Goal: Information Seeking & Learning: Compare options

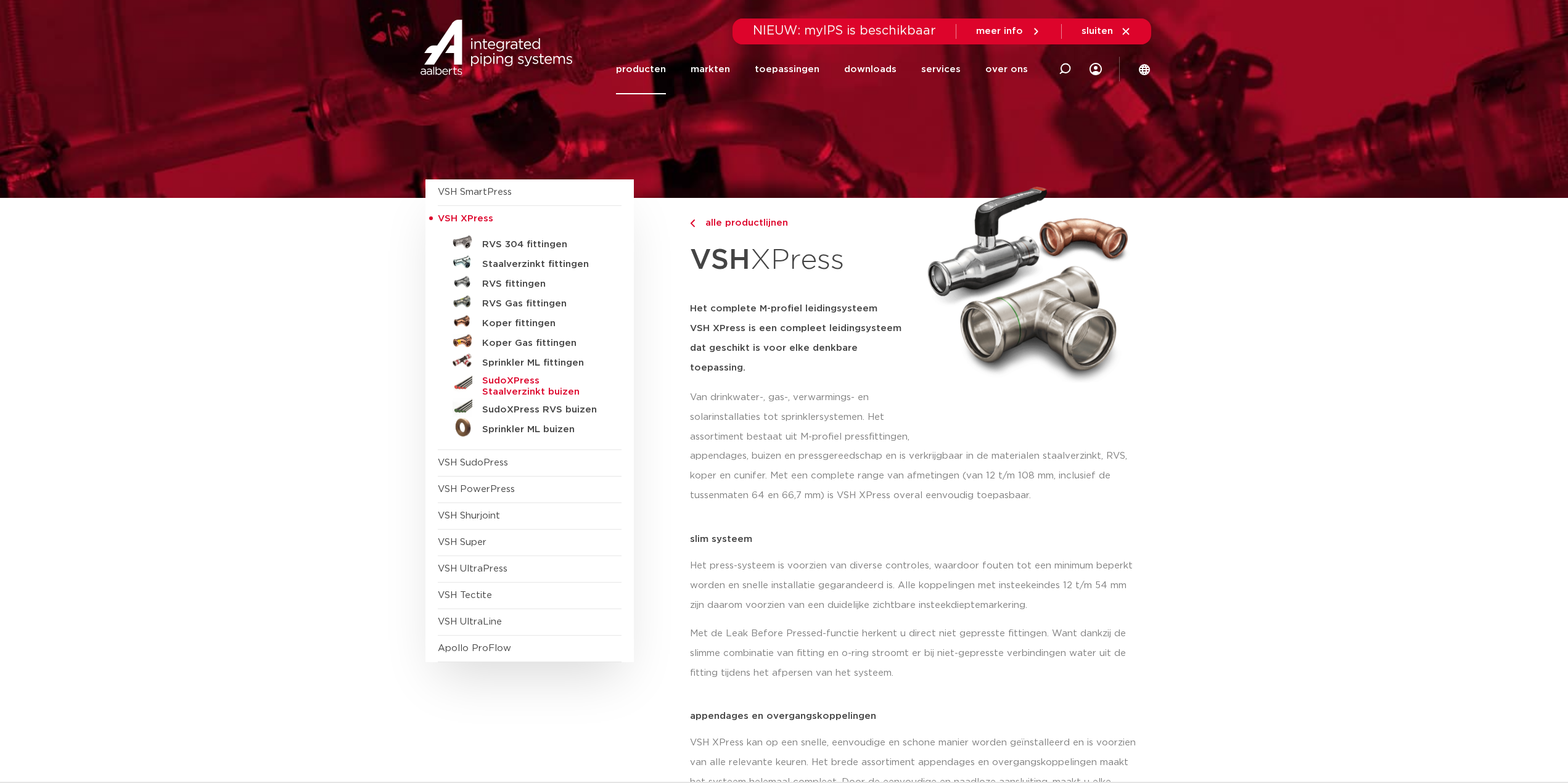
click at [558, 389] on h5 "SudoXPress Staalverzinkt buizen" at bounding box center [542, 387] width 122 height 22
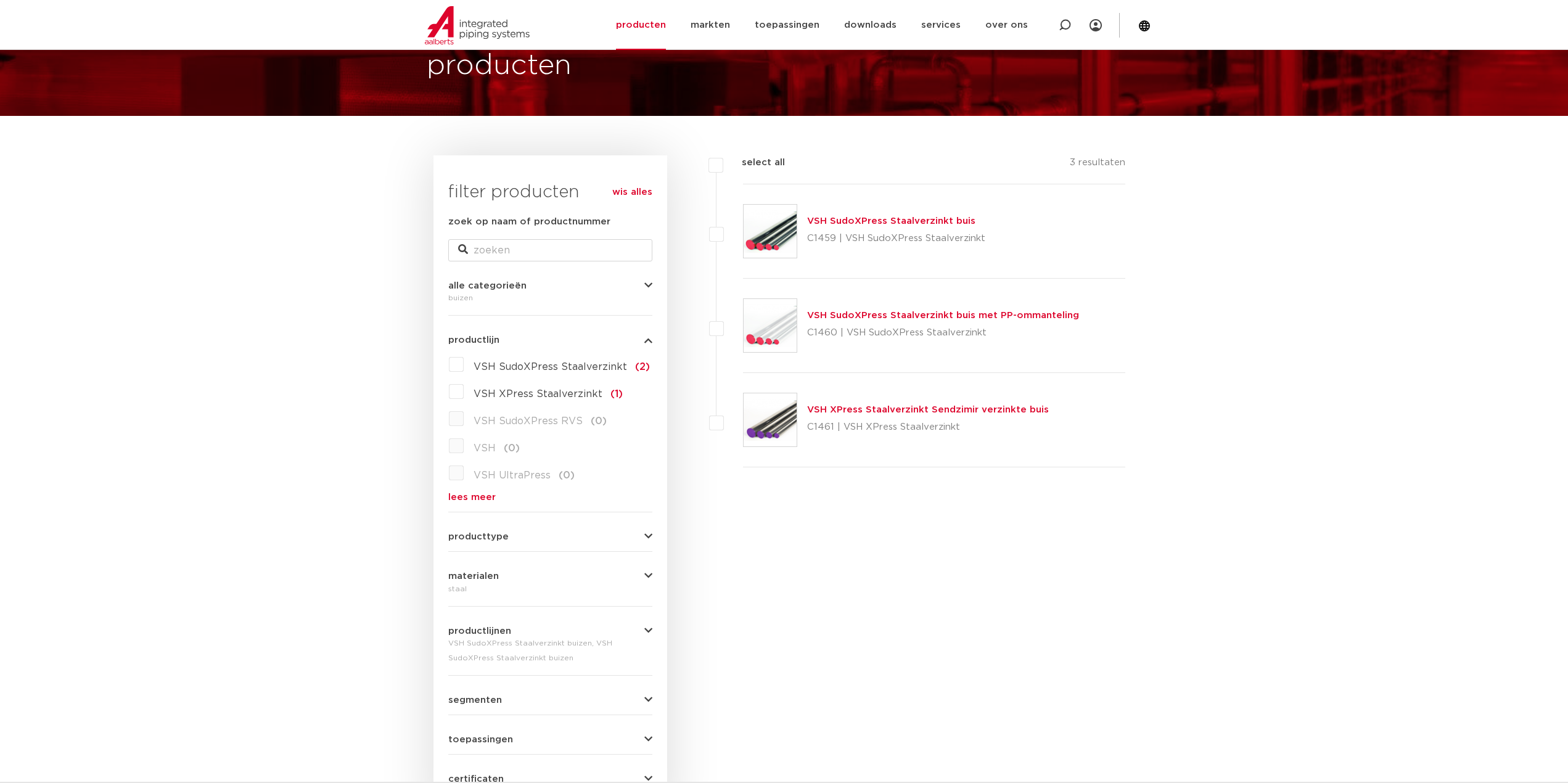
scroll to position [77, 0]
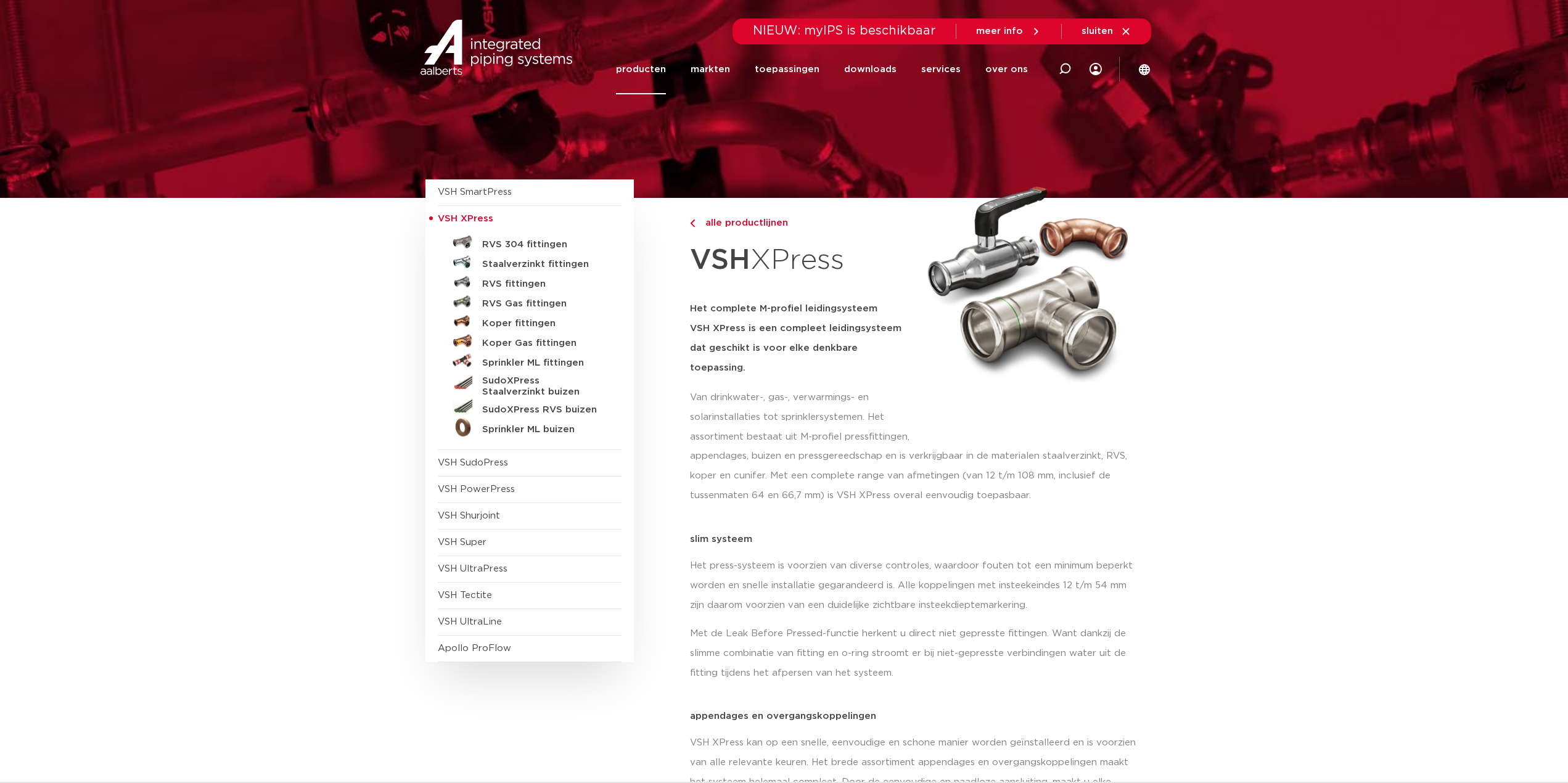
click at [510, 414] on h5 "SudoXPress RVS buizen" at bounding box center [542, 409] width 122 height 11
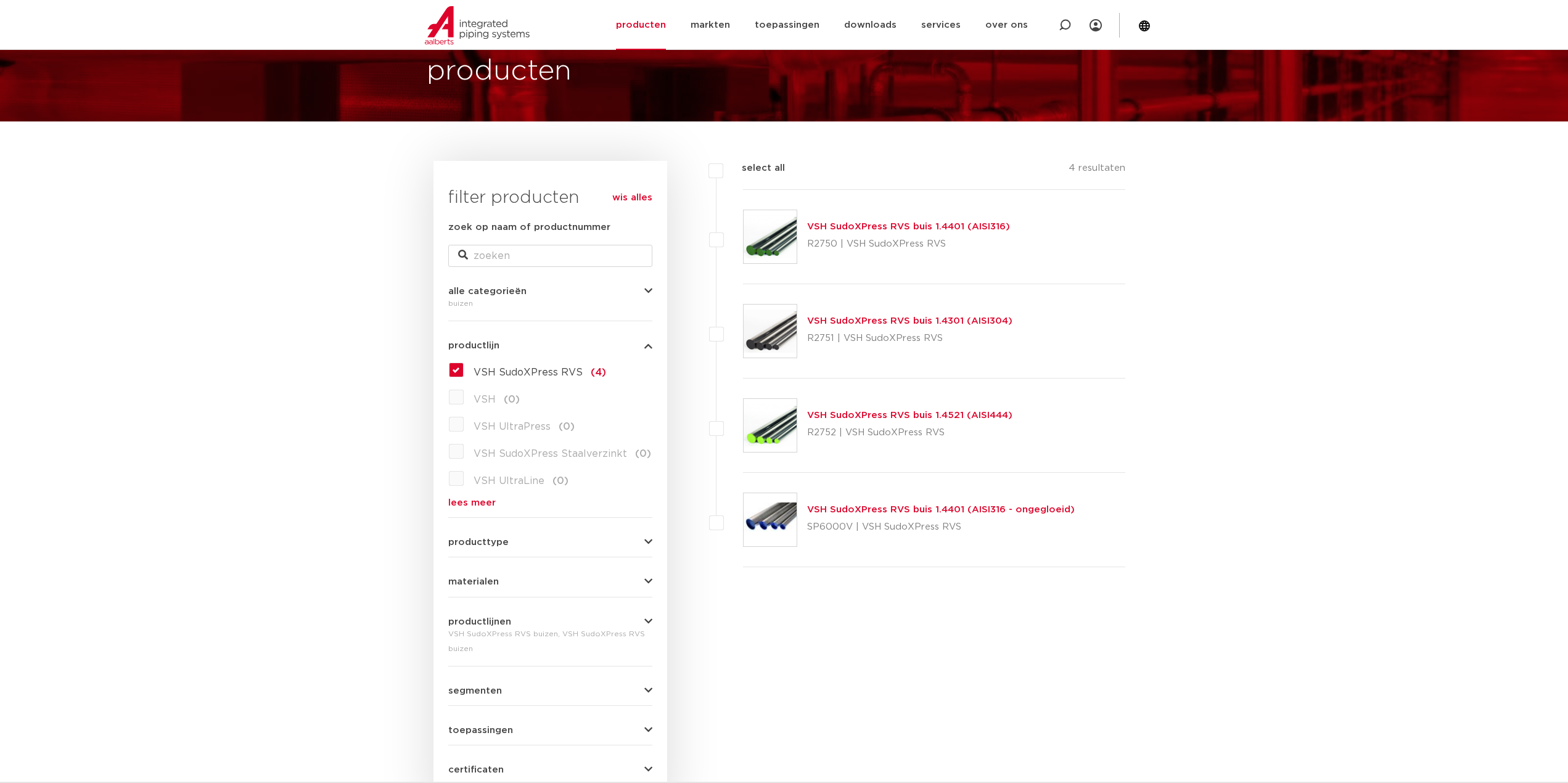
click at [958, 217] on div "VSH SudoXPress RVS buis 1.4401 (AISI316) R2750 | VSH SudoXPress RVS" at bounding box center [934, 237] width 383 height 94
click at [960, 223] on link "VSH SudoXPress RVS buis 1.4401 (AISI316)" at bounding box center [909, 226] width 203 height 9
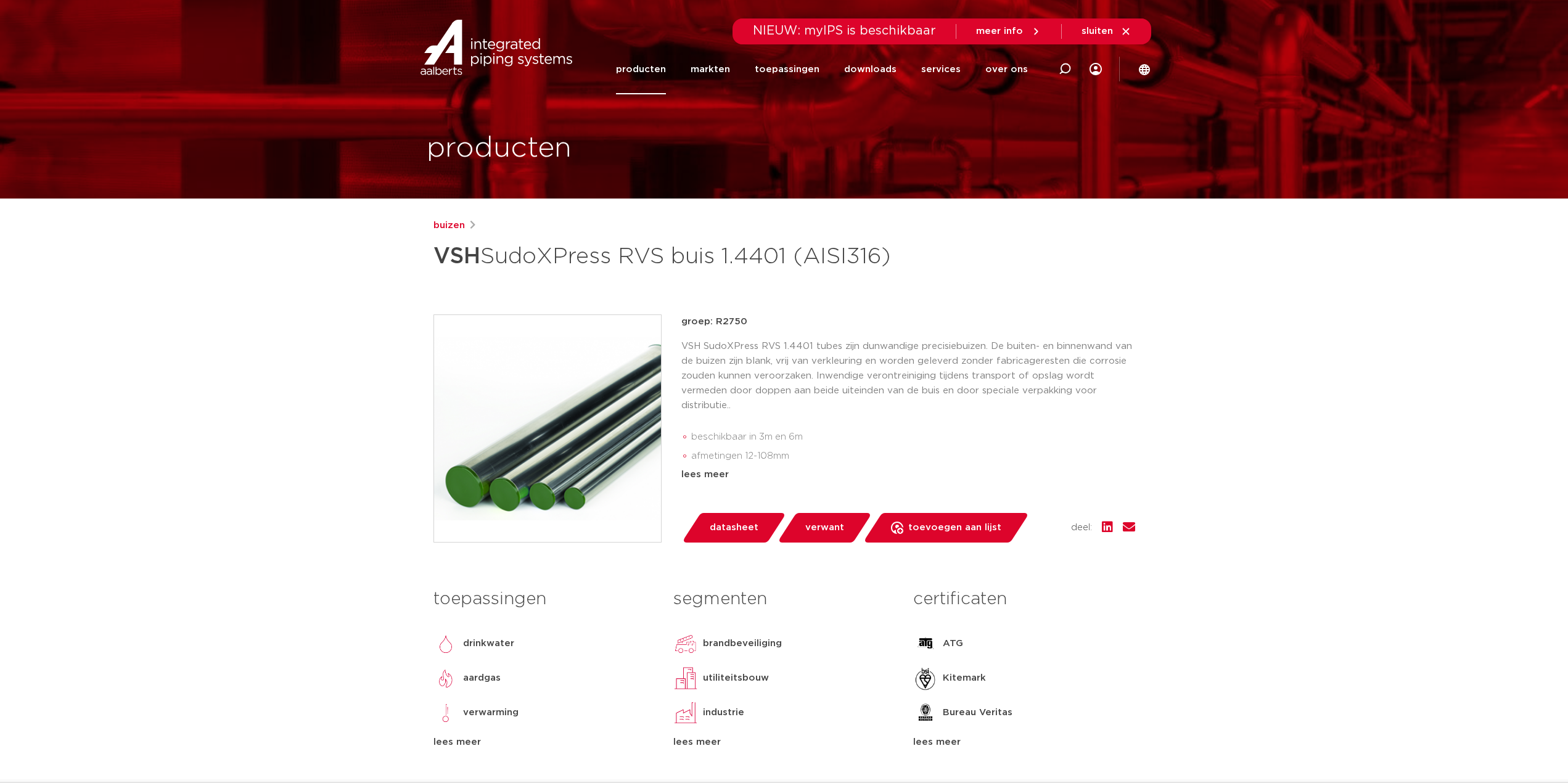
scroll to position [61, 0]
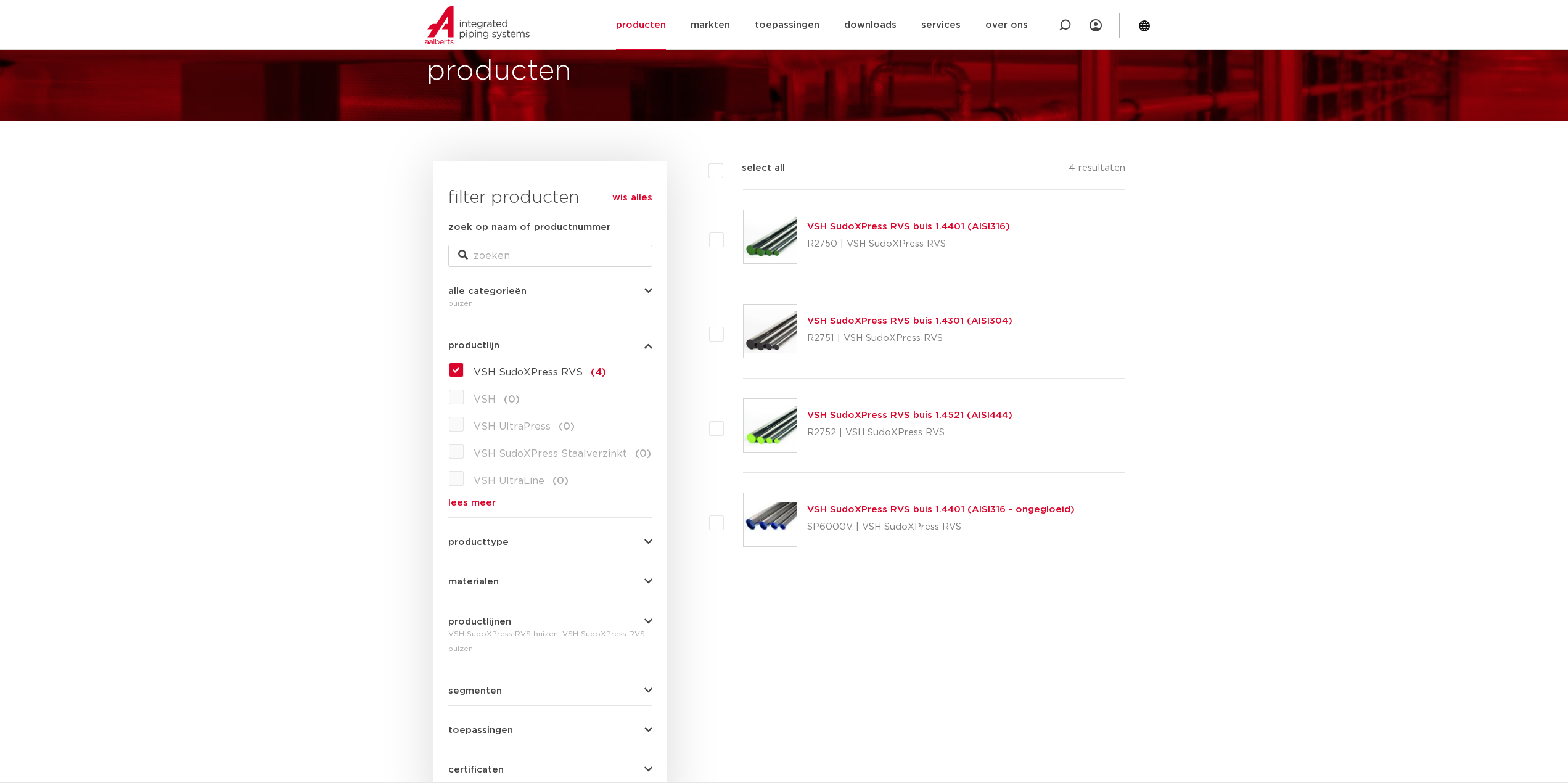
click at [748, 323] on img at bounding box center [769, 331] width 53 height 53
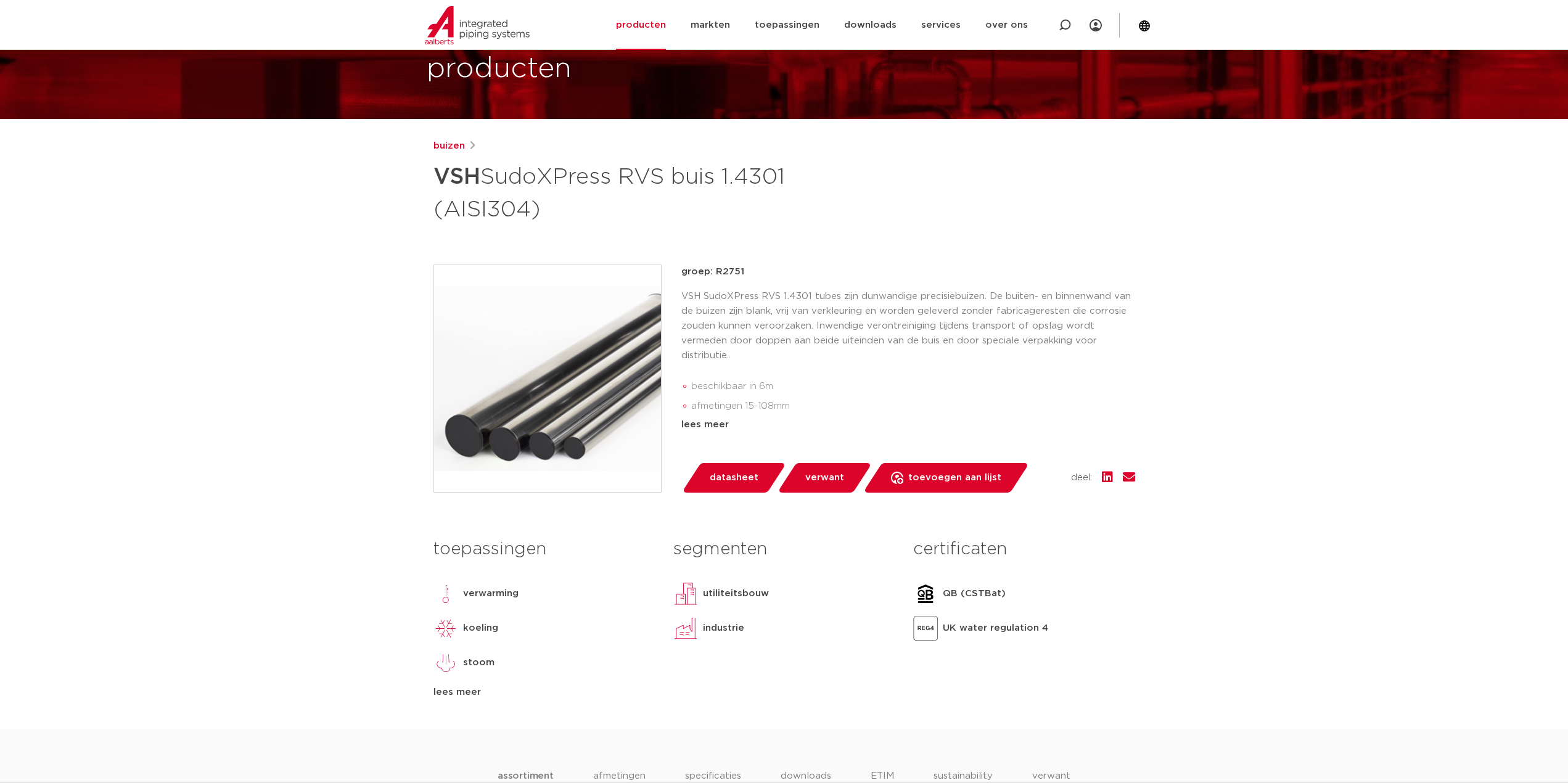
scroll to position [185, 0]
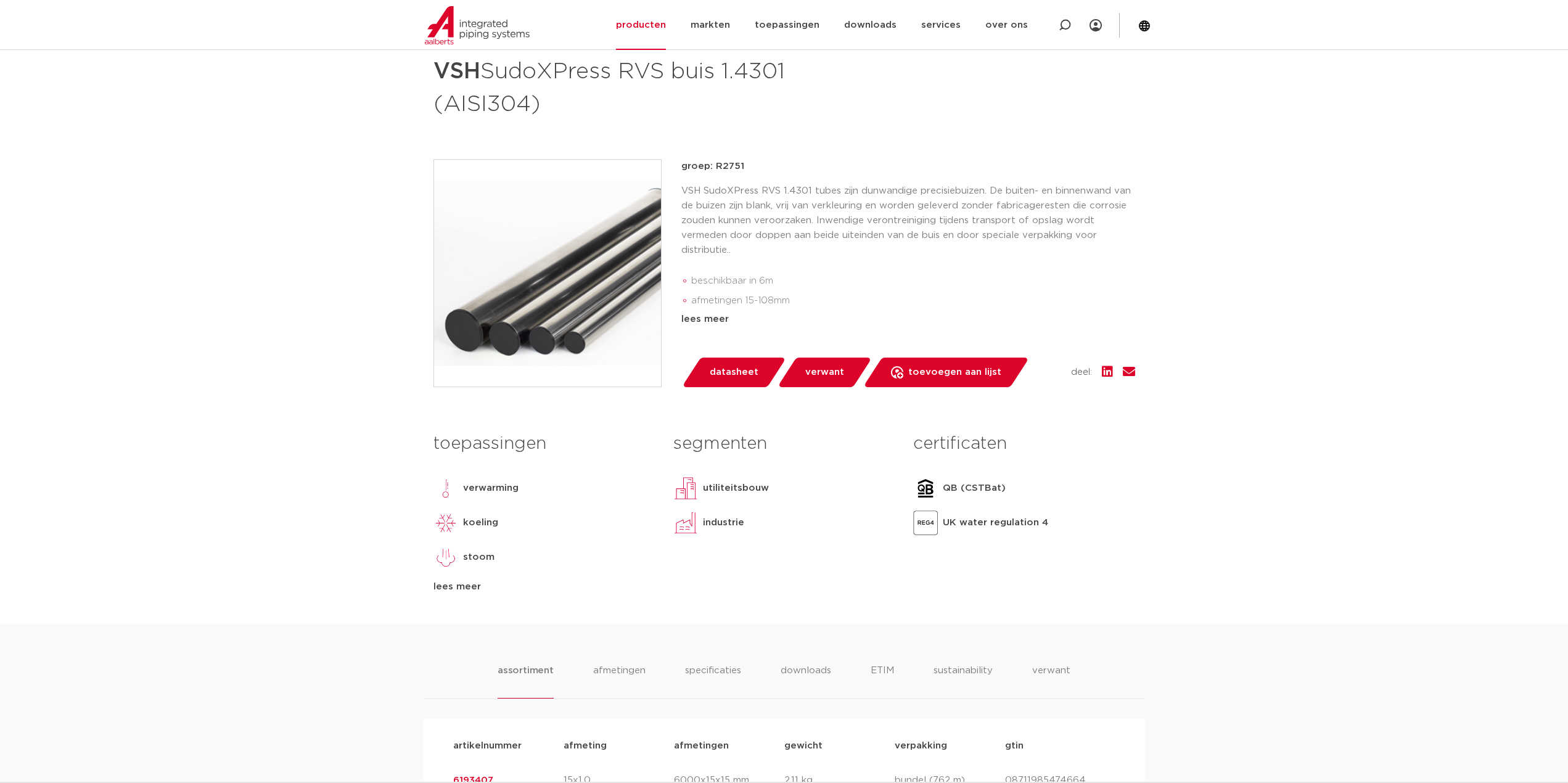
click at [453, 589] on div "lees meer" at bounding box center [543, 586] width 221 height 15
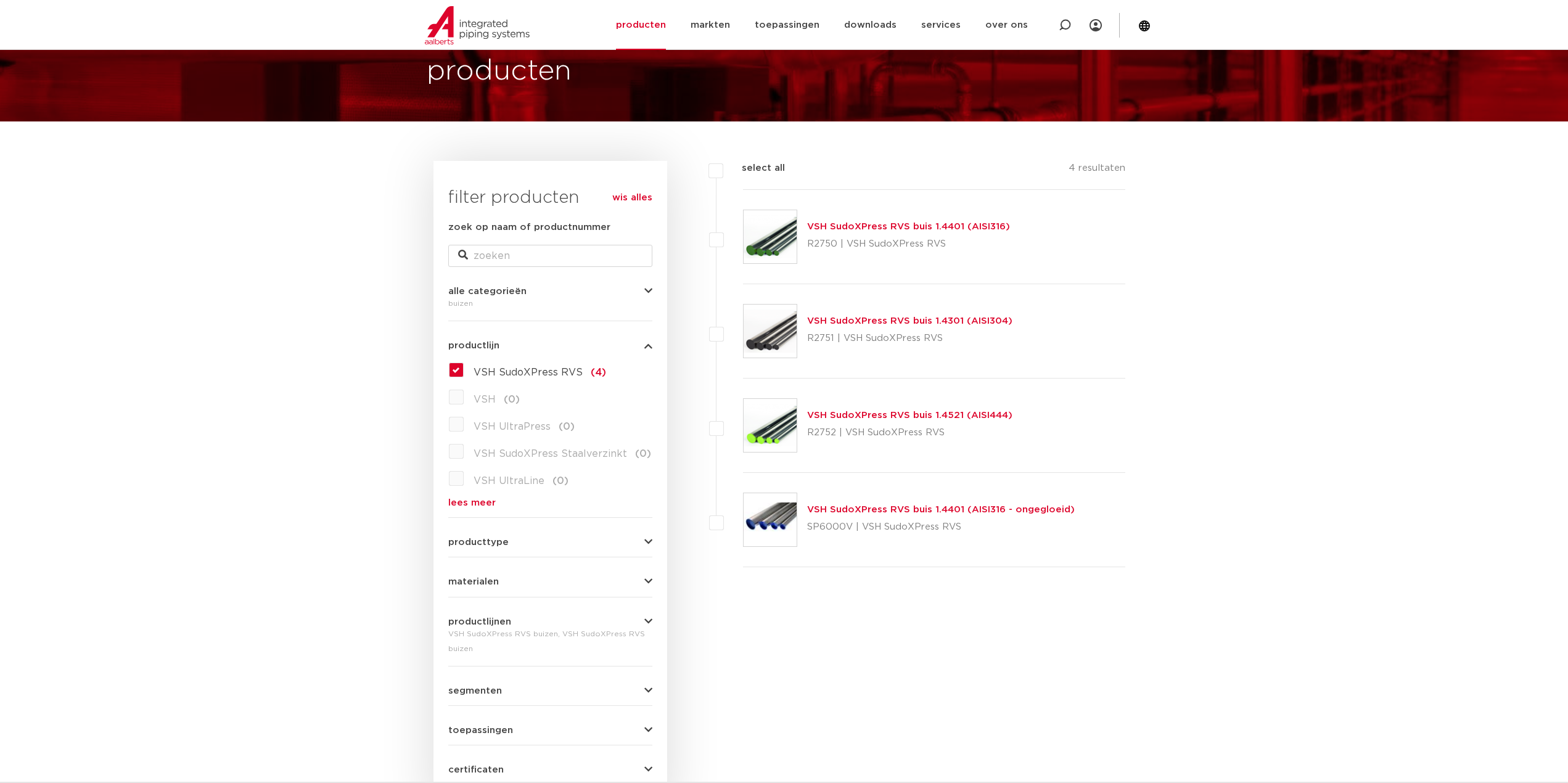
click at [768, 242] on img at bounding box center [769, 237] width 53 height 53
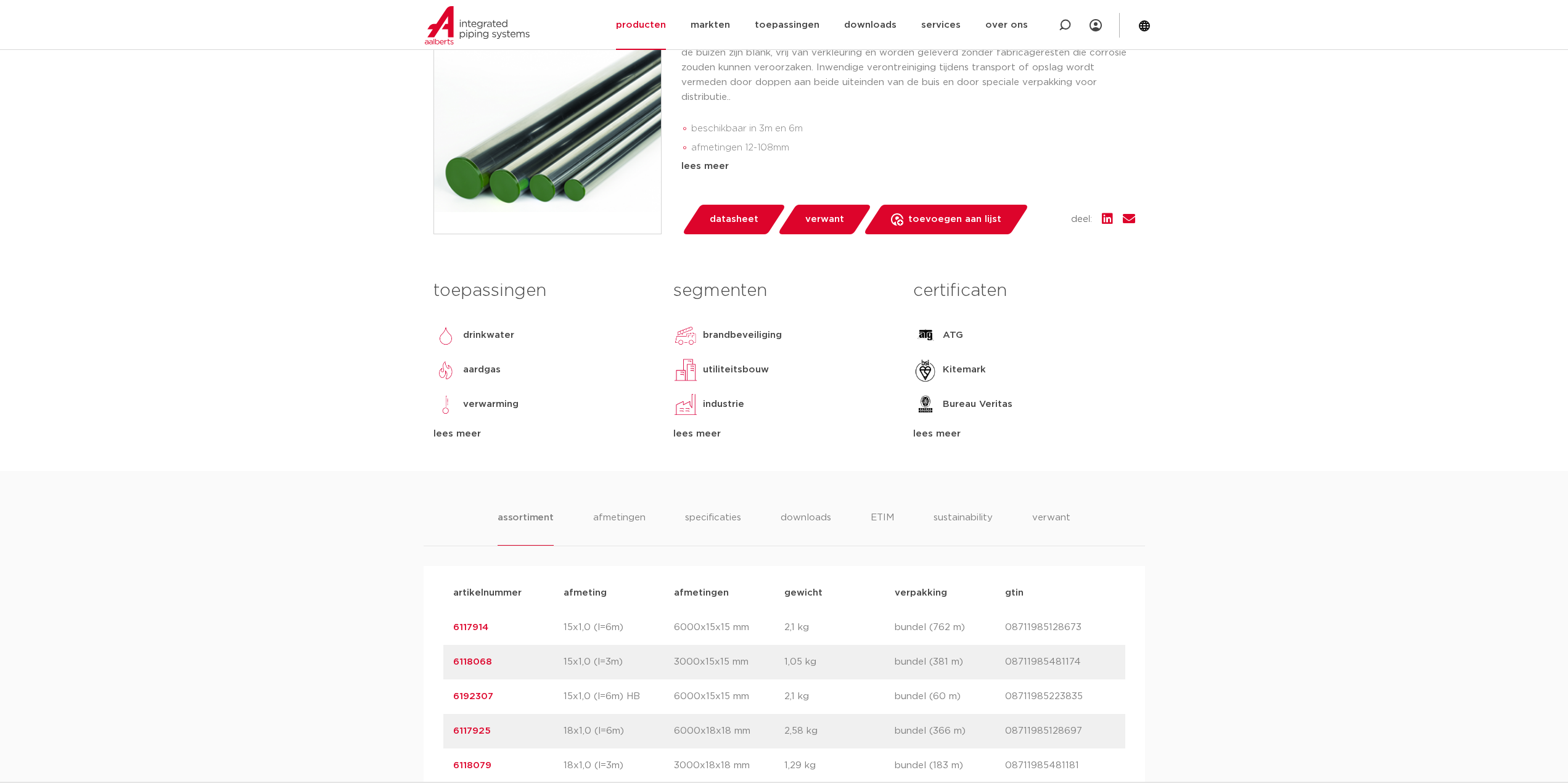
click at [469, 441] on div "lees meer" at bounding box center [543, 433] width 221 height 15
